Goal: Navigation & Orientation: Find specific page/section

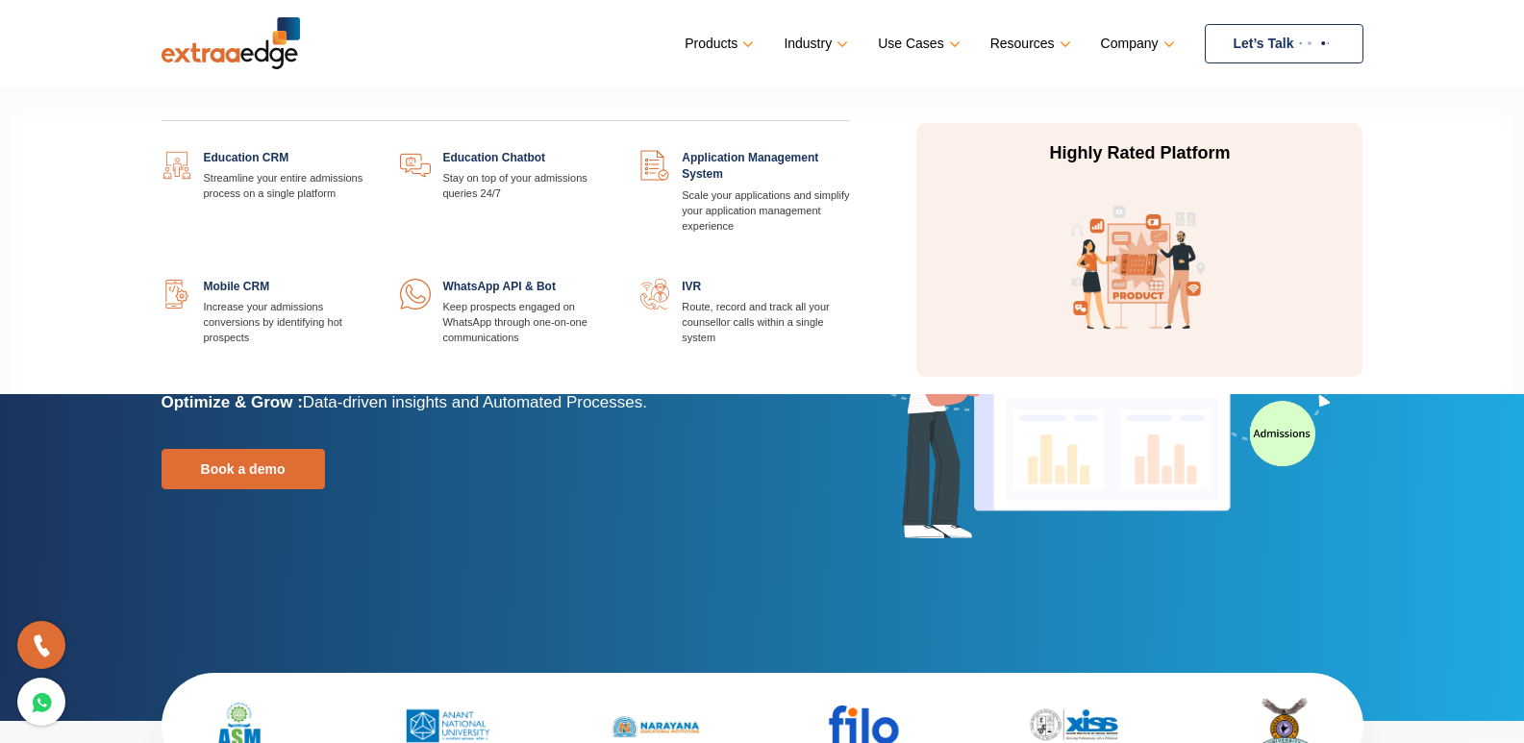
click at [371, 150] on link at bounding box center [371, 150] width 0 height 0
click at [726, 40] on link "Products" at bounding box center [717, 44] width 65 height 28
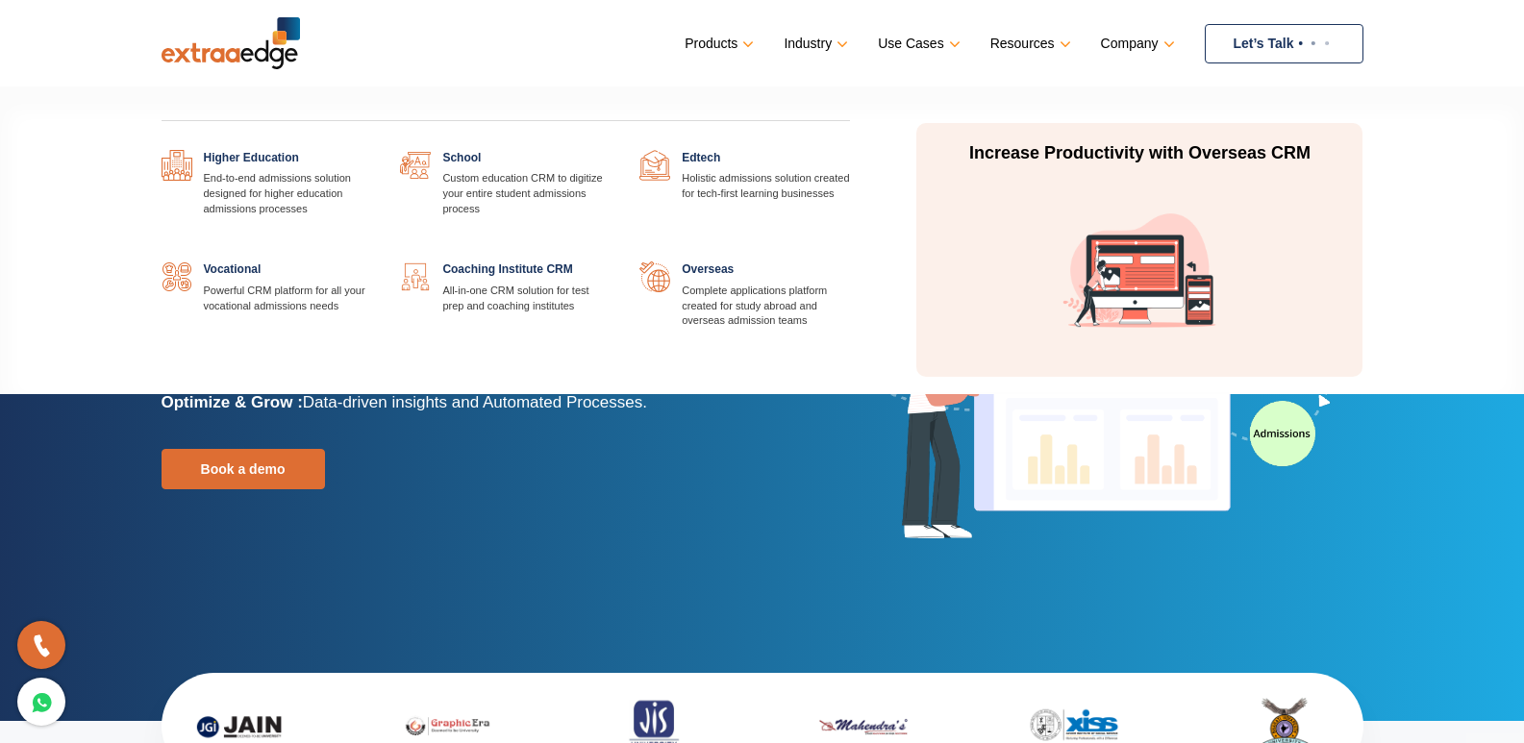
click at [802, 37] on link "Industry" at bounding box center [814, 44] width 61 height 28
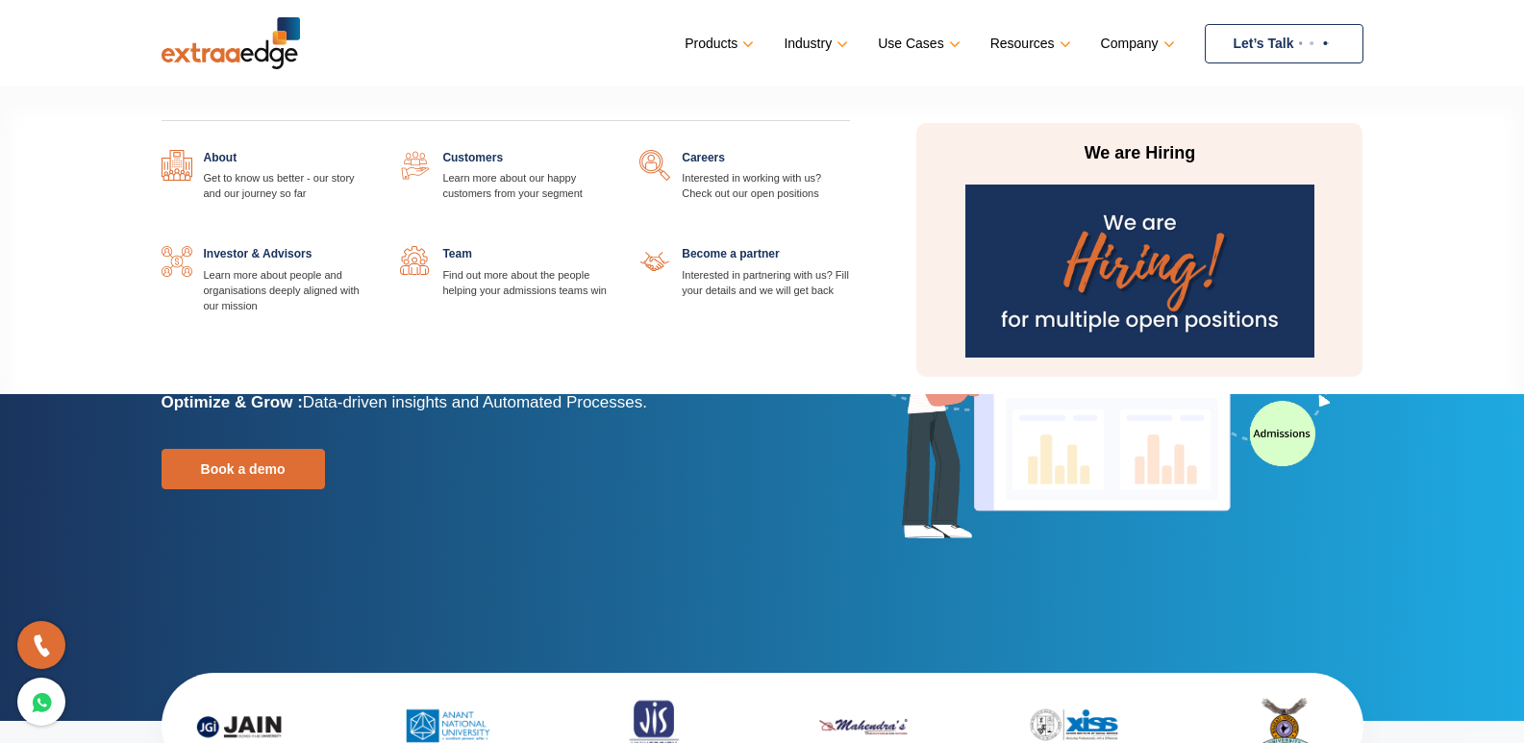
click at [1140, 43] on link "Company" at bounding box center [1136, 44] width 70 height 28
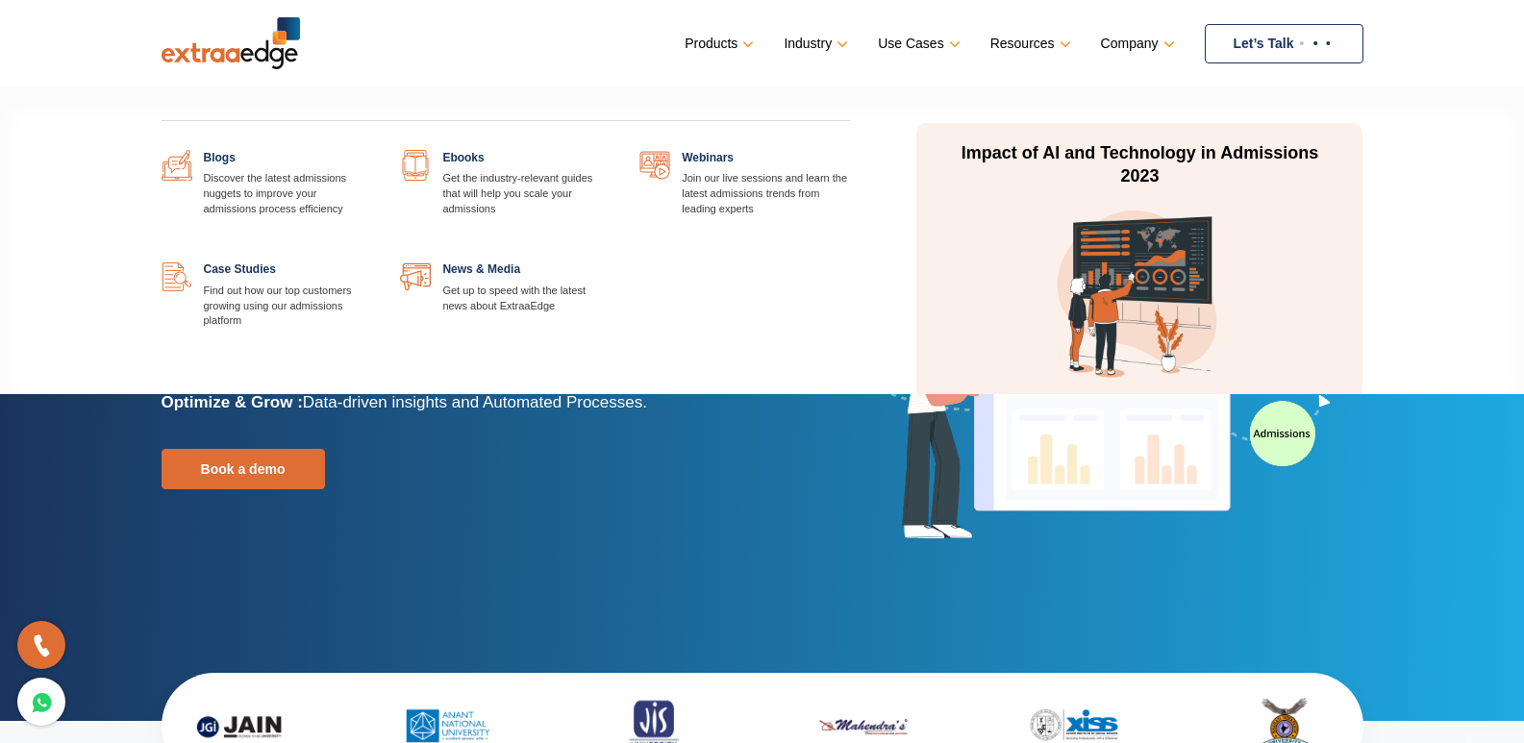
click at [1036, 42] on link "Resources" at bounding box center [1029, 44] width 77 height 28
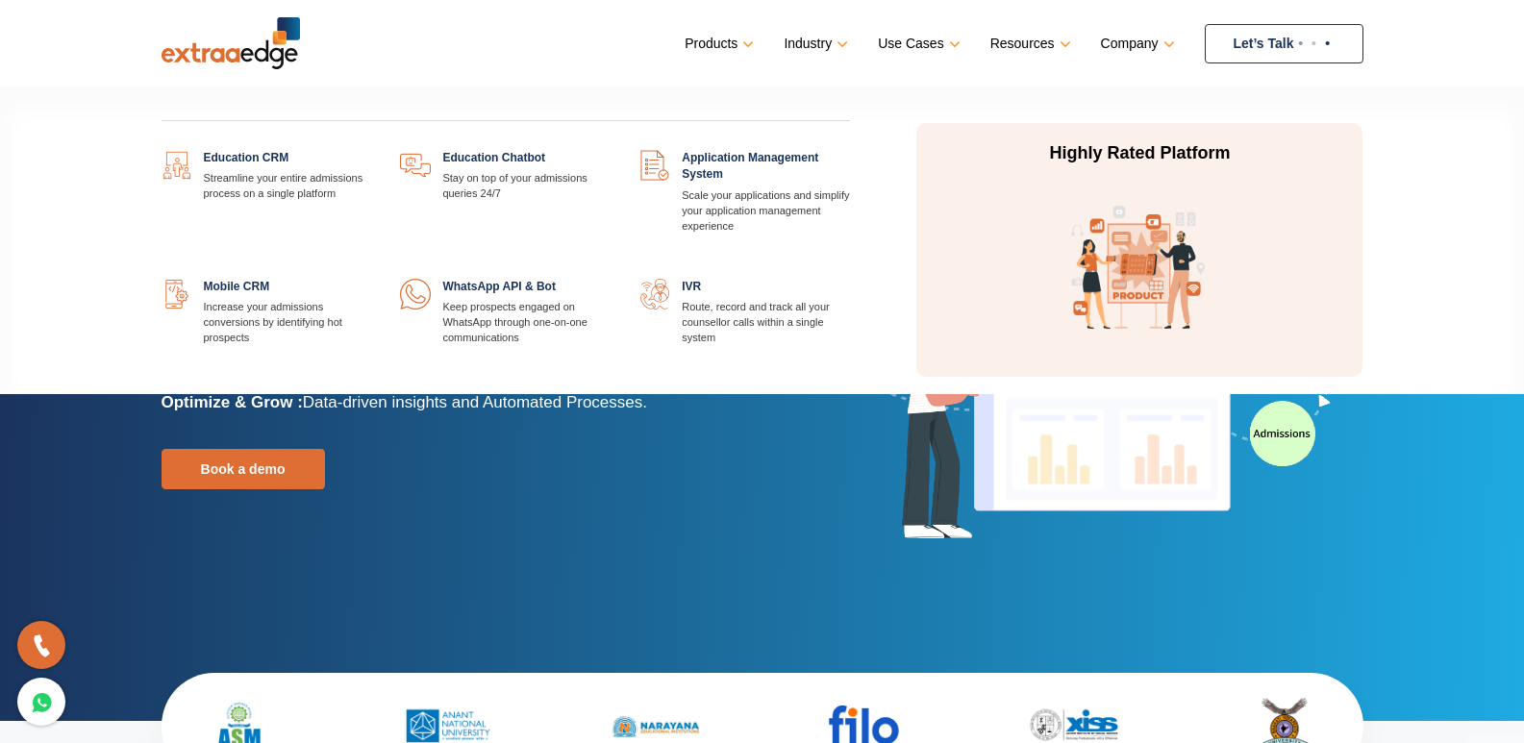
click at [371, 150] on link at bounding box center [371, 150] width 0 height 0
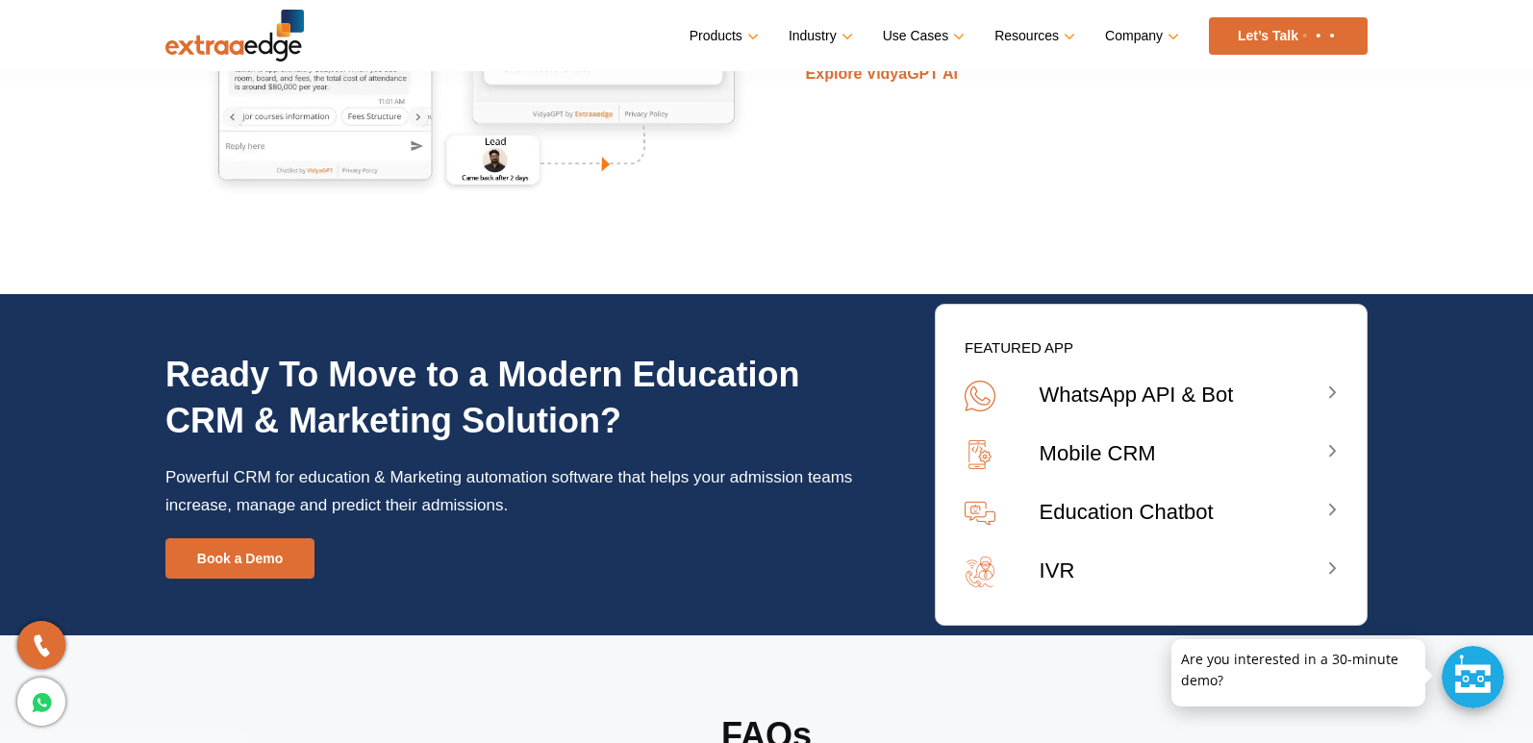
scroll to position [7024, 0]
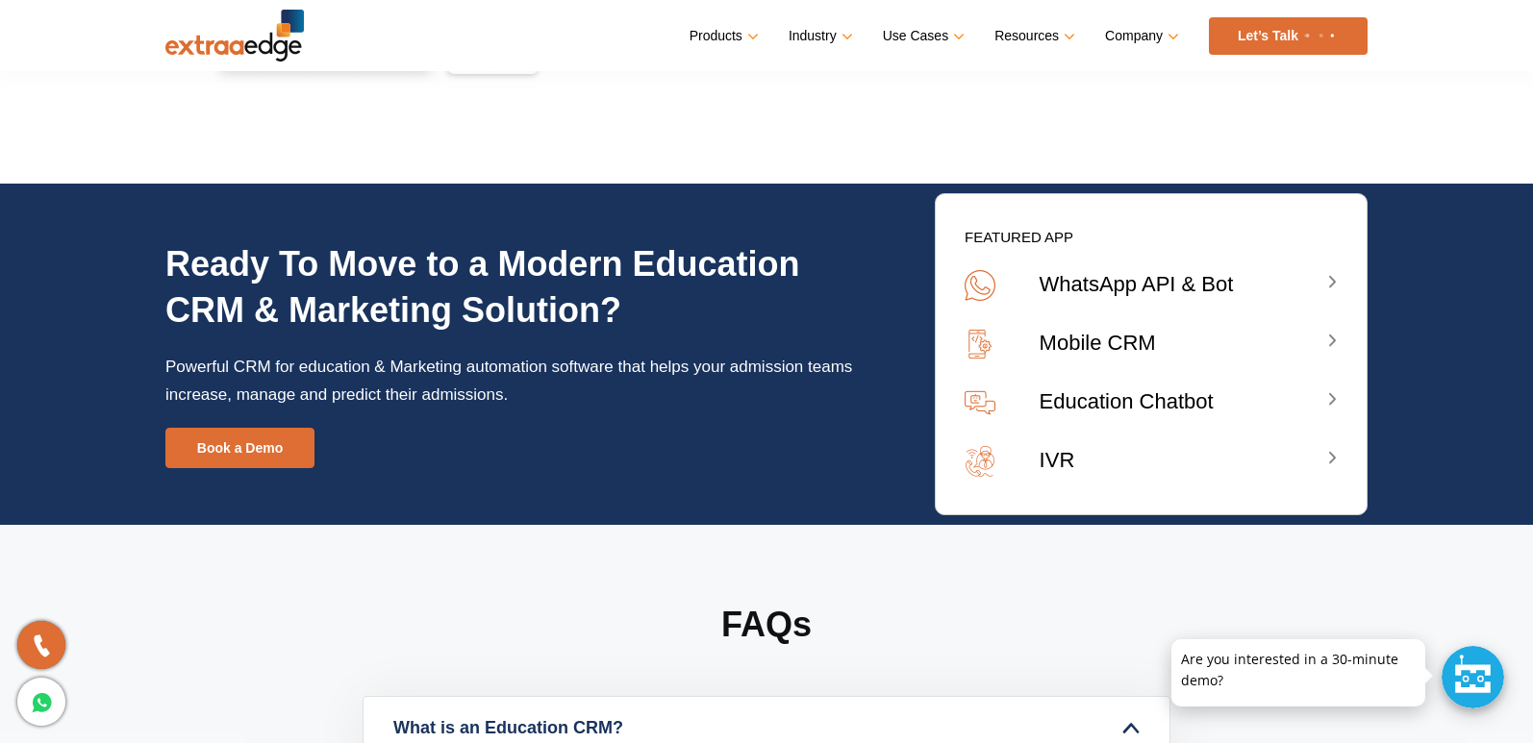
click at [1088, 344] on p "Mobile CRM" at bounding box center [1184, 343] width 289 height 28
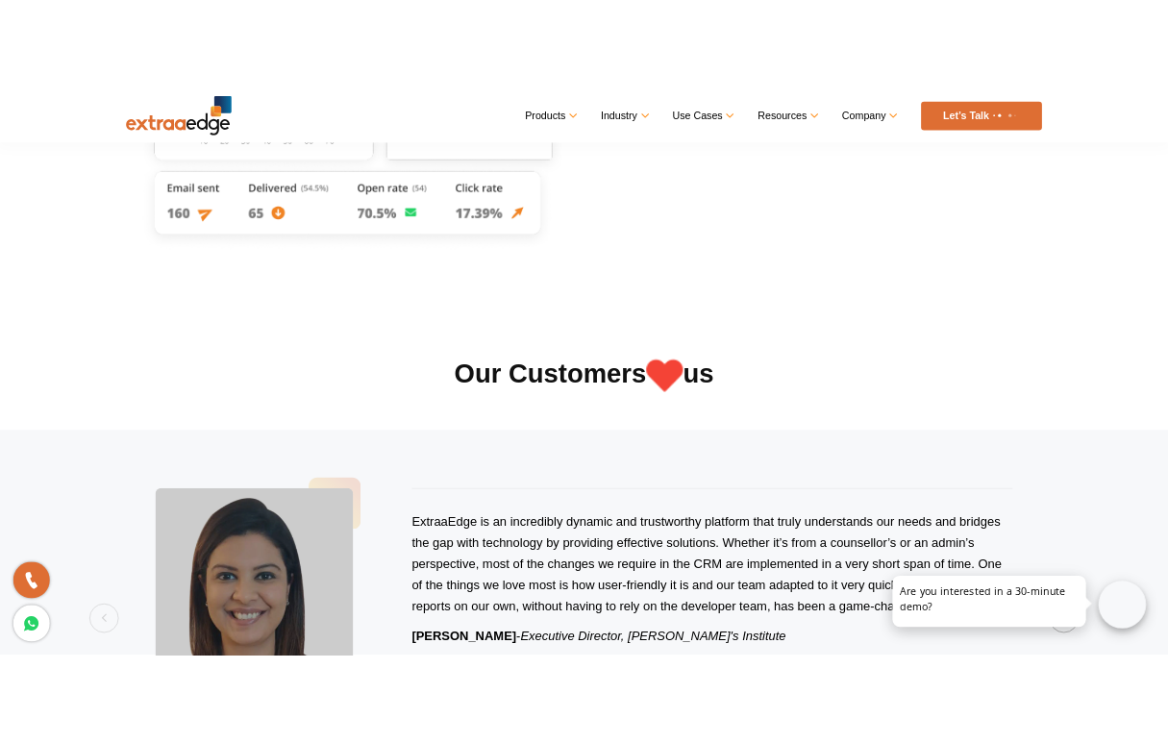
scroll to position [2947, 0]
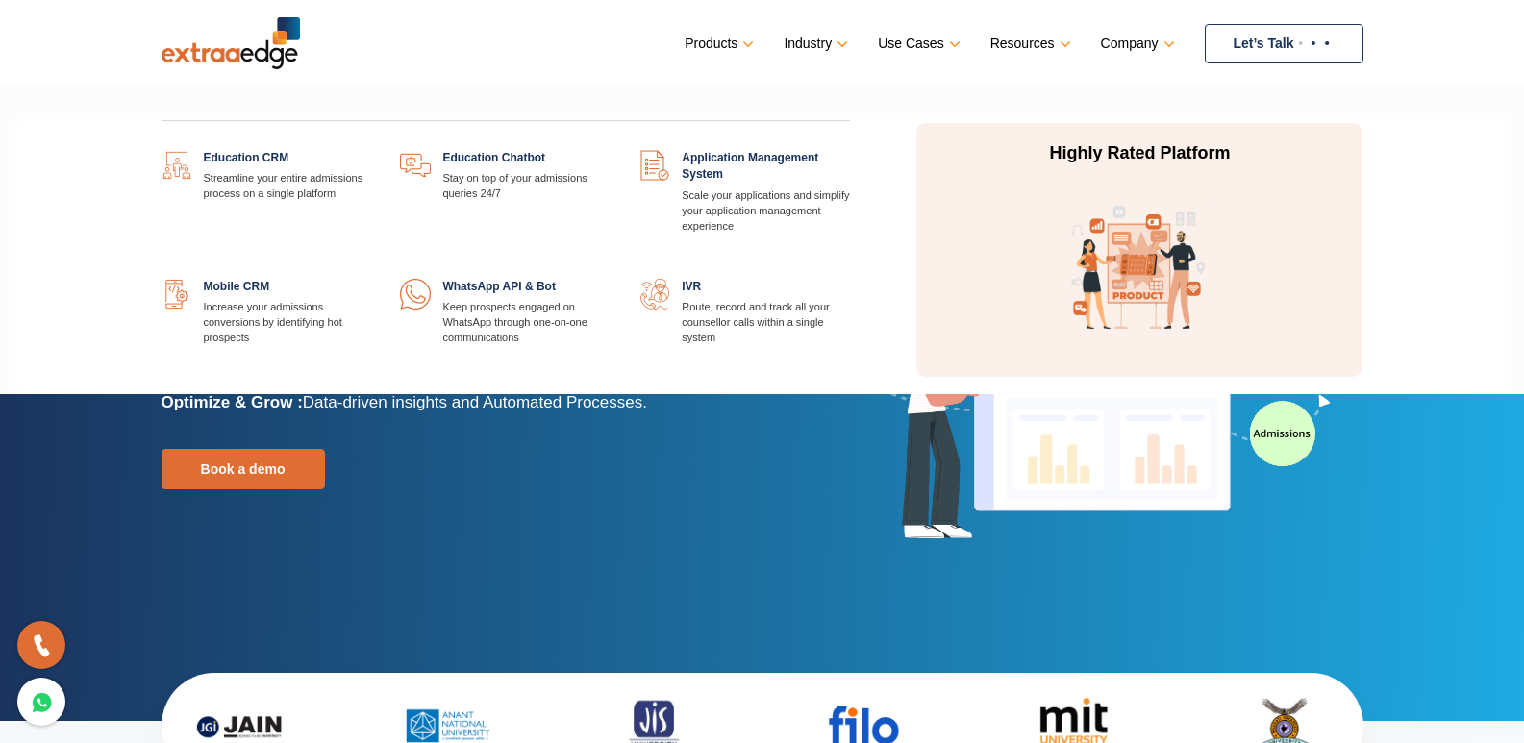
click at [371, 150] on link at bounding box center [371, 150] width 0 height 0
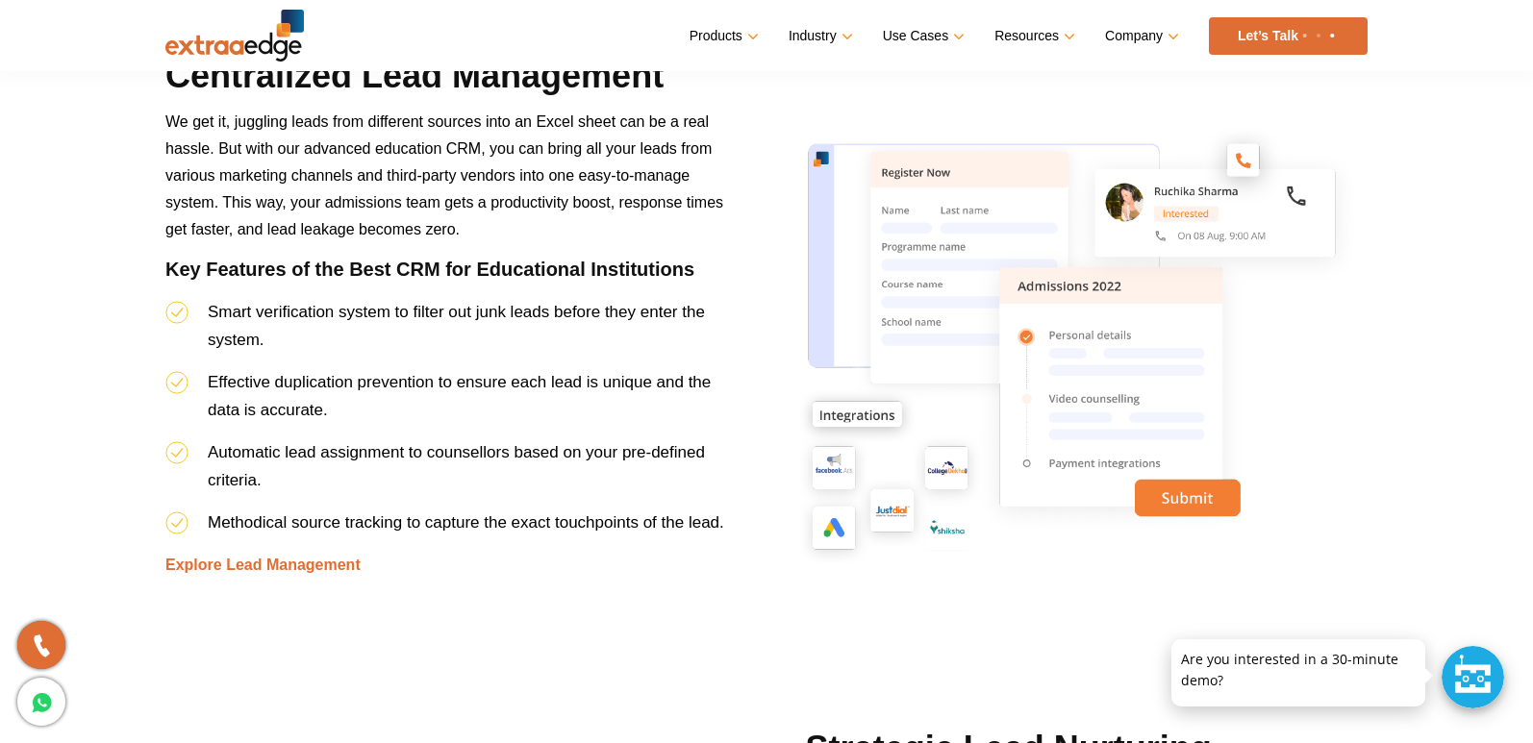
scroll to position [1923, 0]
